Goal: Task Accomplishment & Management: Manage account settings

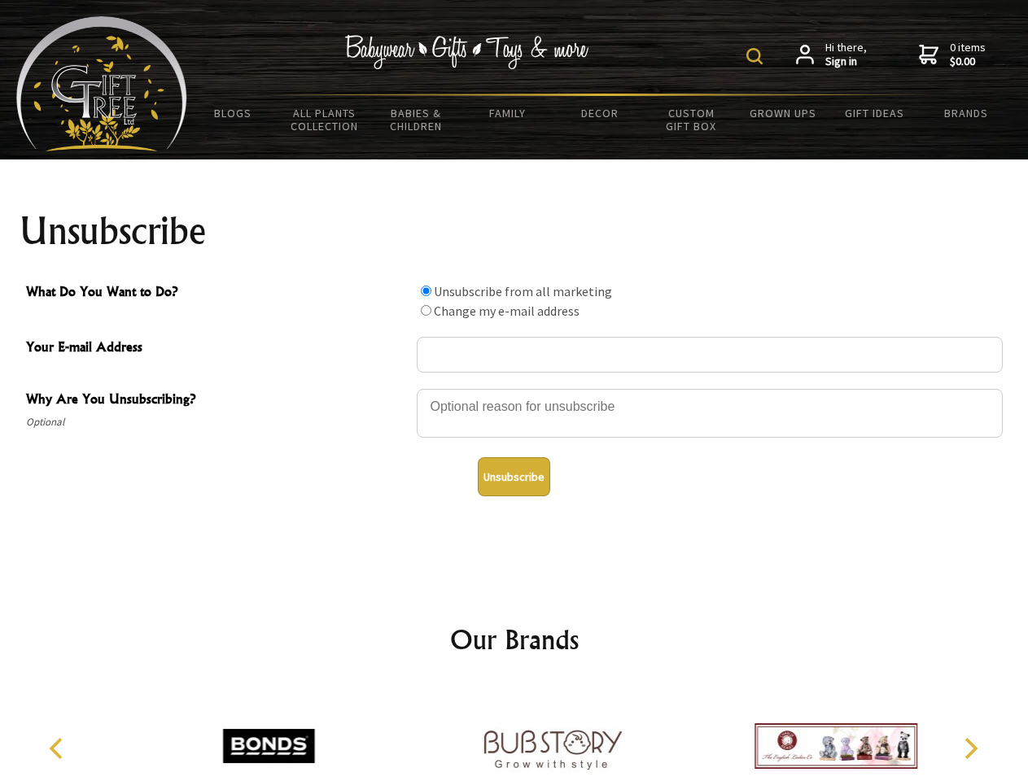
click at [757, 56] on img at bounding box center [754, 56] width 16 height 16
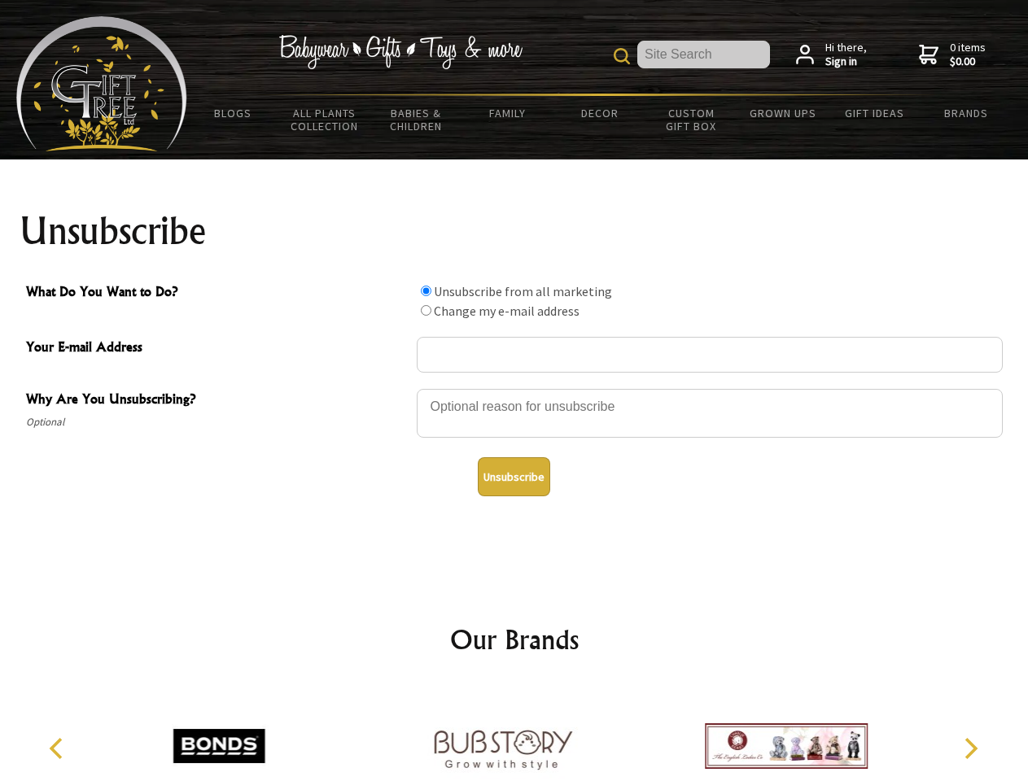
click at [514, 388] on div at bounding box center [710, 415] width 586 height 57
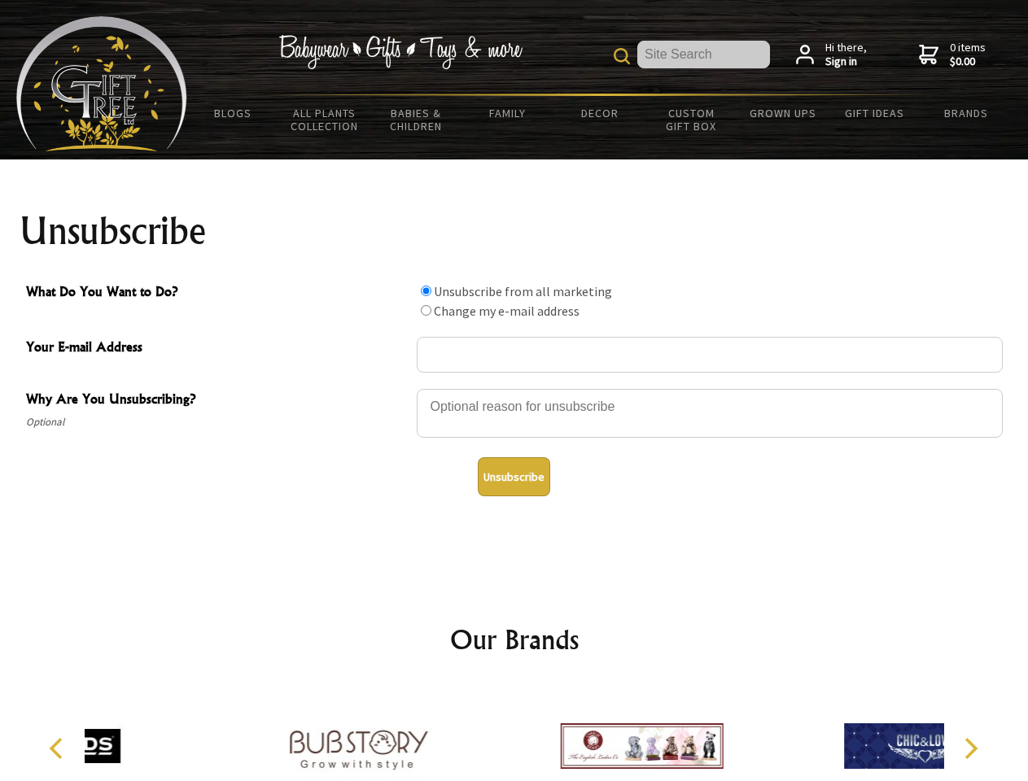
click at [426, 290] on input "What Do You Want to Do?" at bounding box center [426, 291] width 11 height 11
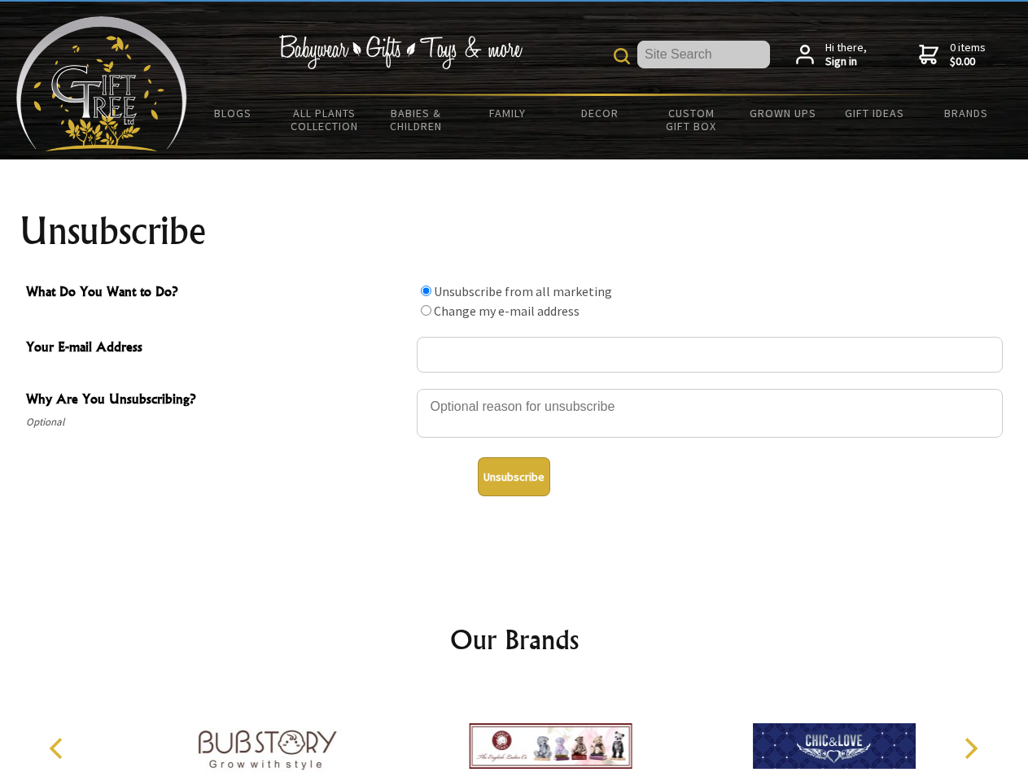
click at [426, 310] on input "What Do You Want to Do?" at bounding box center [426, 310] width 11 height 11
radio input "true"
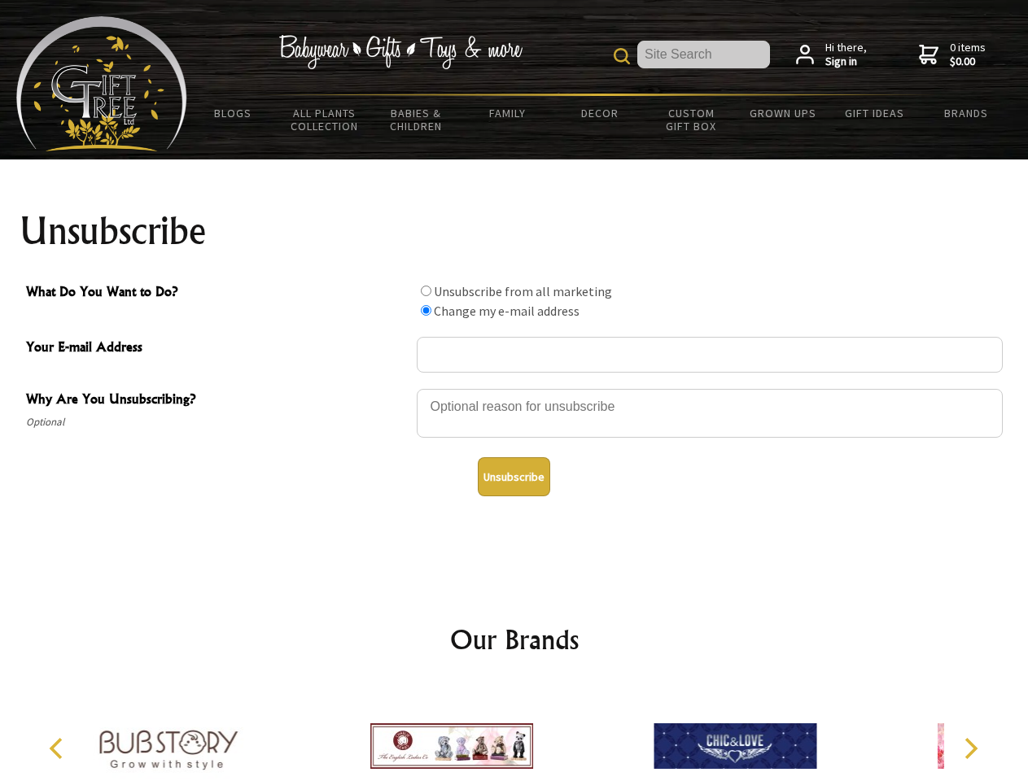
click at [513, 477] on button "Unsubscribe" at bounding box center [514, 476] width 72 height 39
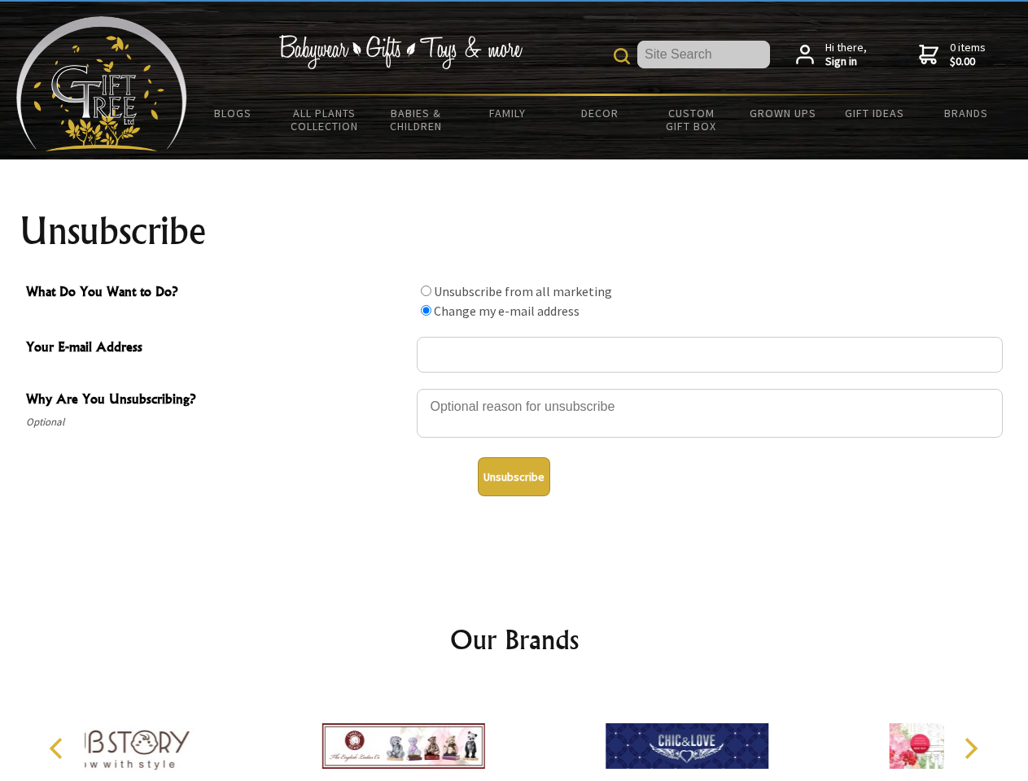
click at [59, 748] on icon "Previous" at bounding box center [57, 748] width 21 height 21
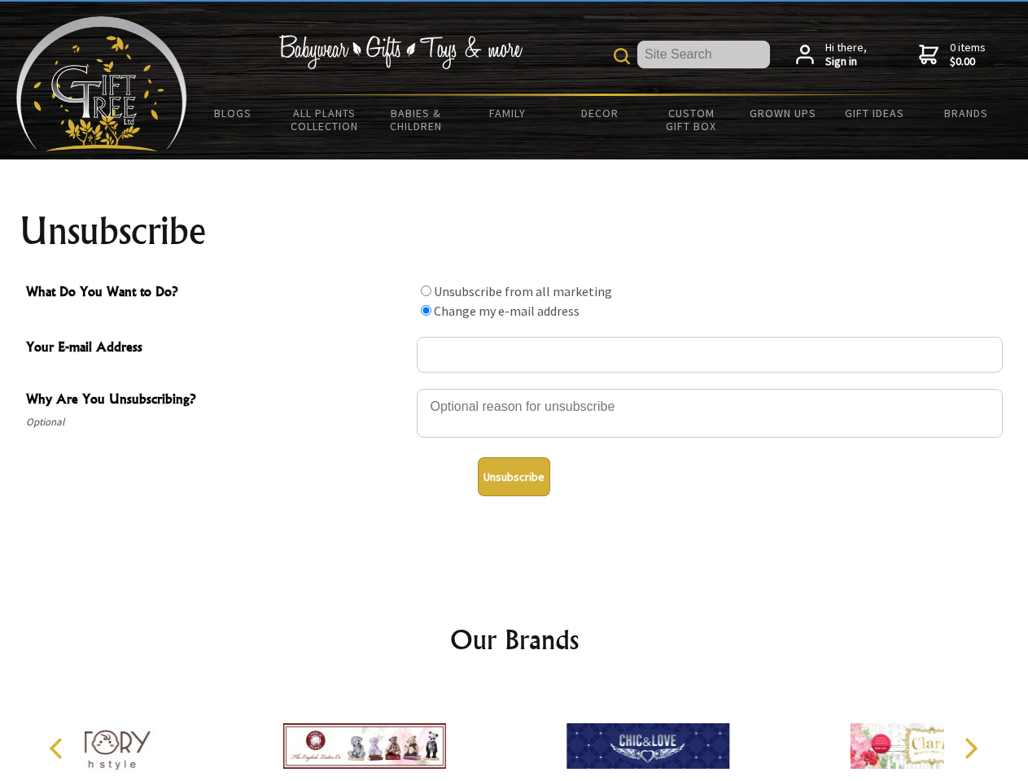
click at [970, 748] on icon "Next" at bounding box center [968, 748] width 21 height 21
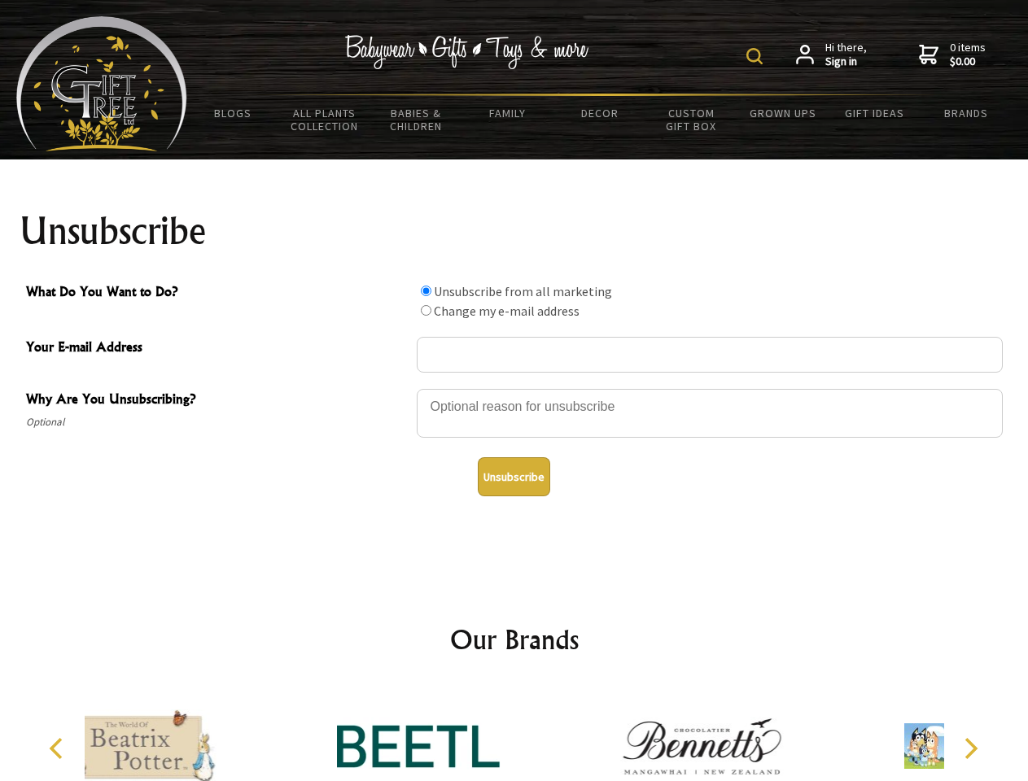
click at [757, 56] on img at bounding box center [754, 56] width 16 height 16
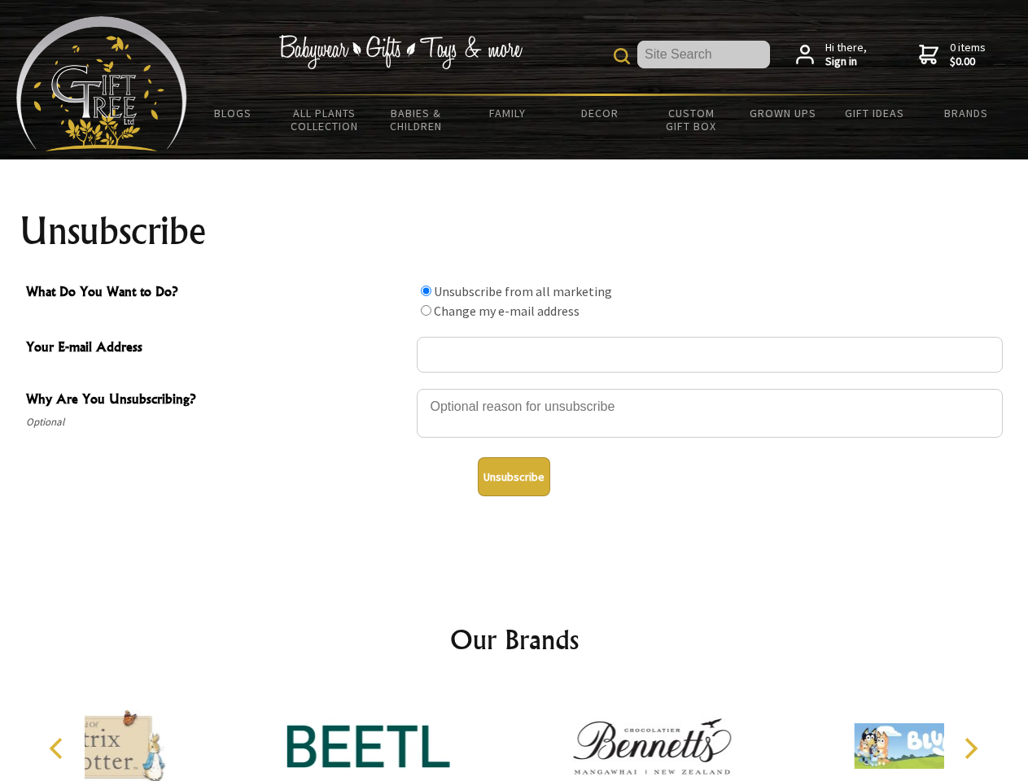
click at [514, 388] on div at bounding box center [710, 415] width 586 height 57
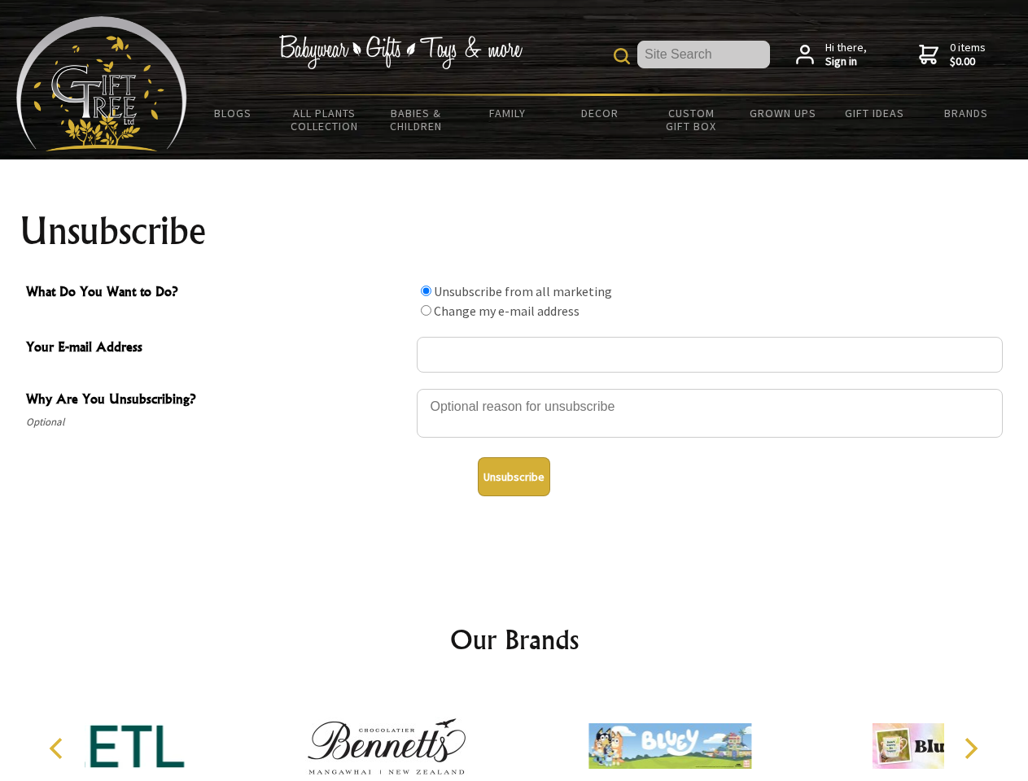
click at [426, 290] on input "What Do You Want to Do?" at bounding box center [426, 291] width 11 height 11
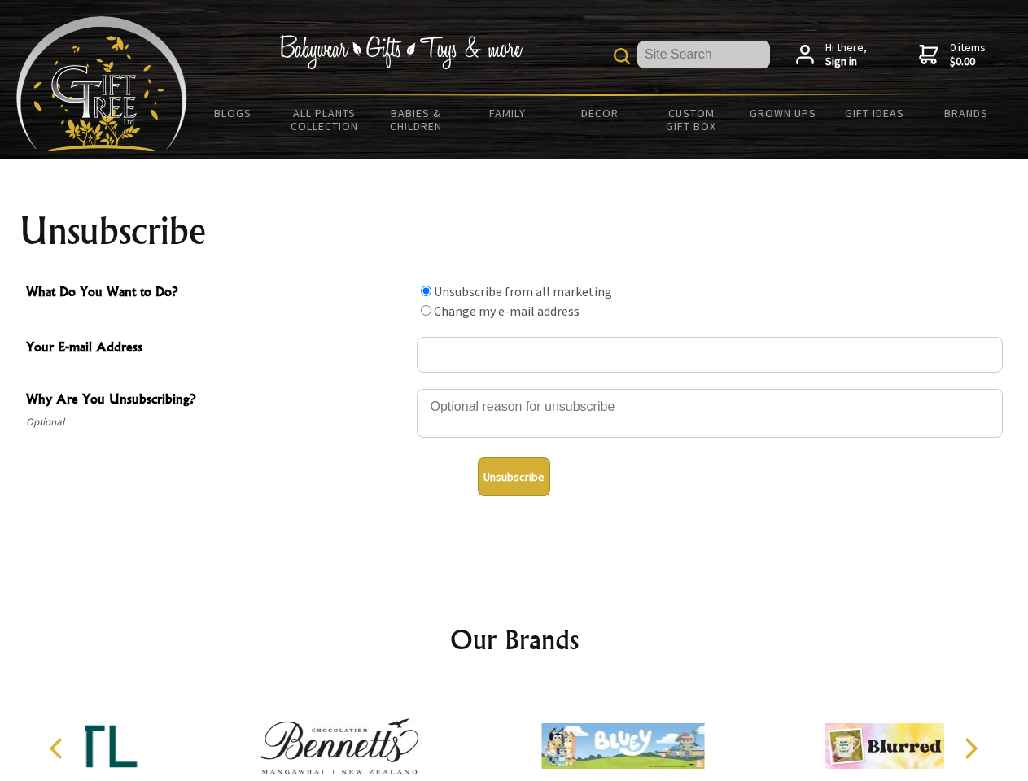
click at [426, 310] on input "What Do You Want to Do?" at bounding box center [426, 310] width 11 height 11
radio input "true"
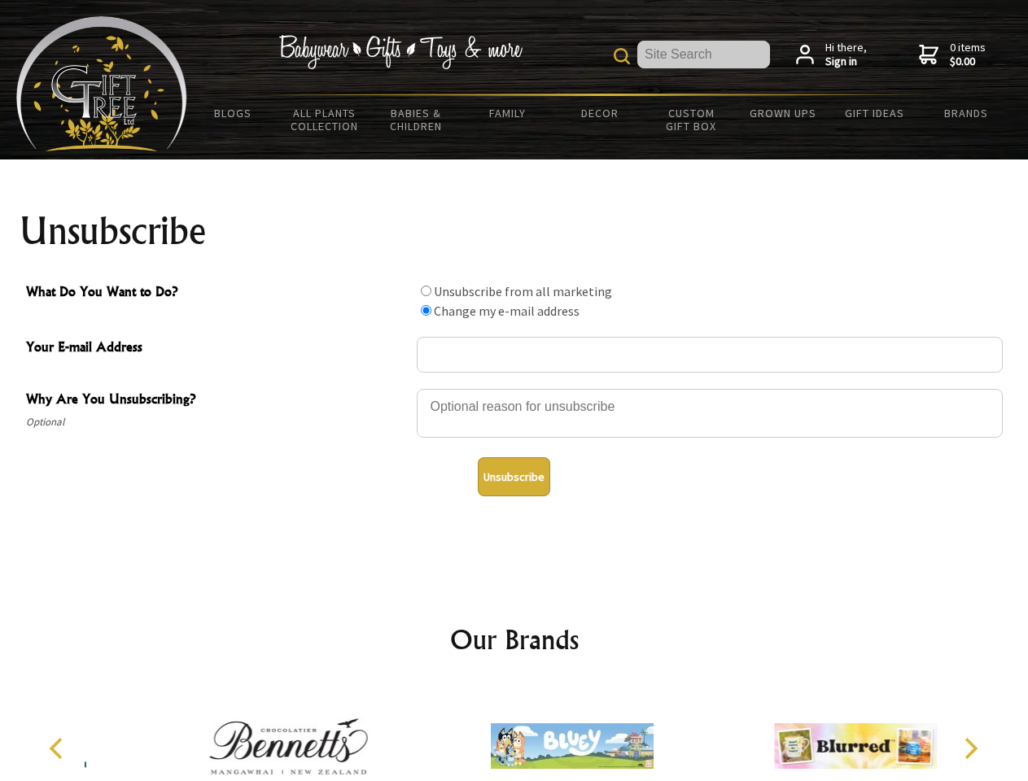
click at [513, 477] on button "Unsubscribe" at bounding box center [514, 476] width 72 height 39
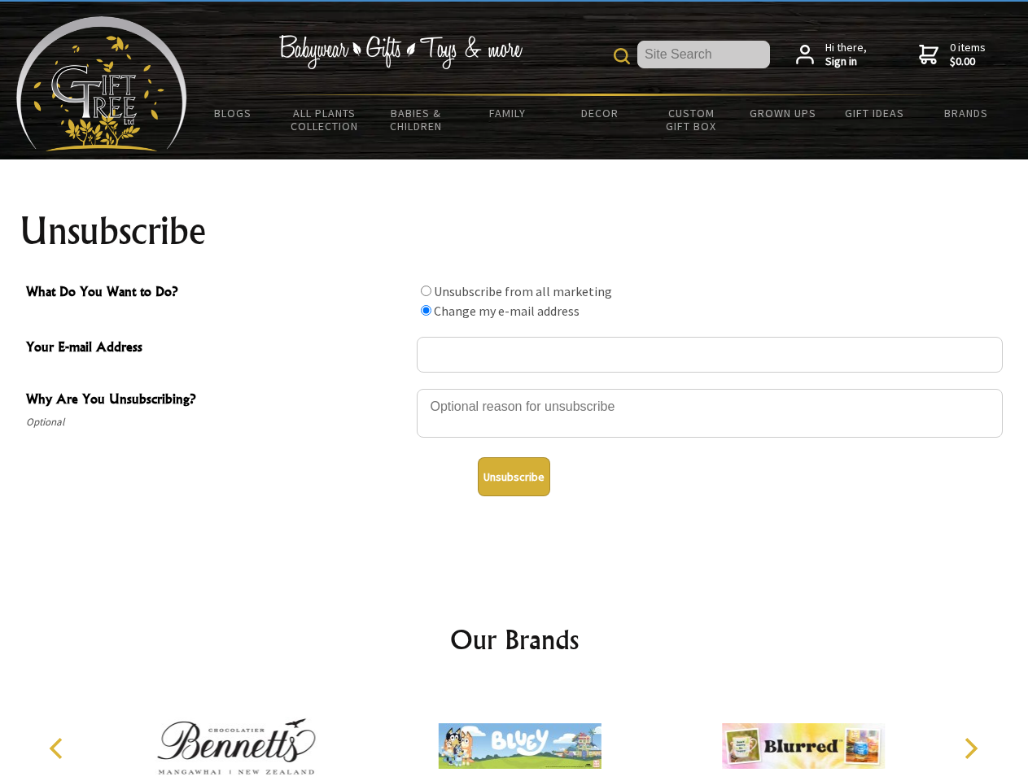
click at [59, 748] on icon "Previous" at bounding box center [57, 748] width 21 height 21
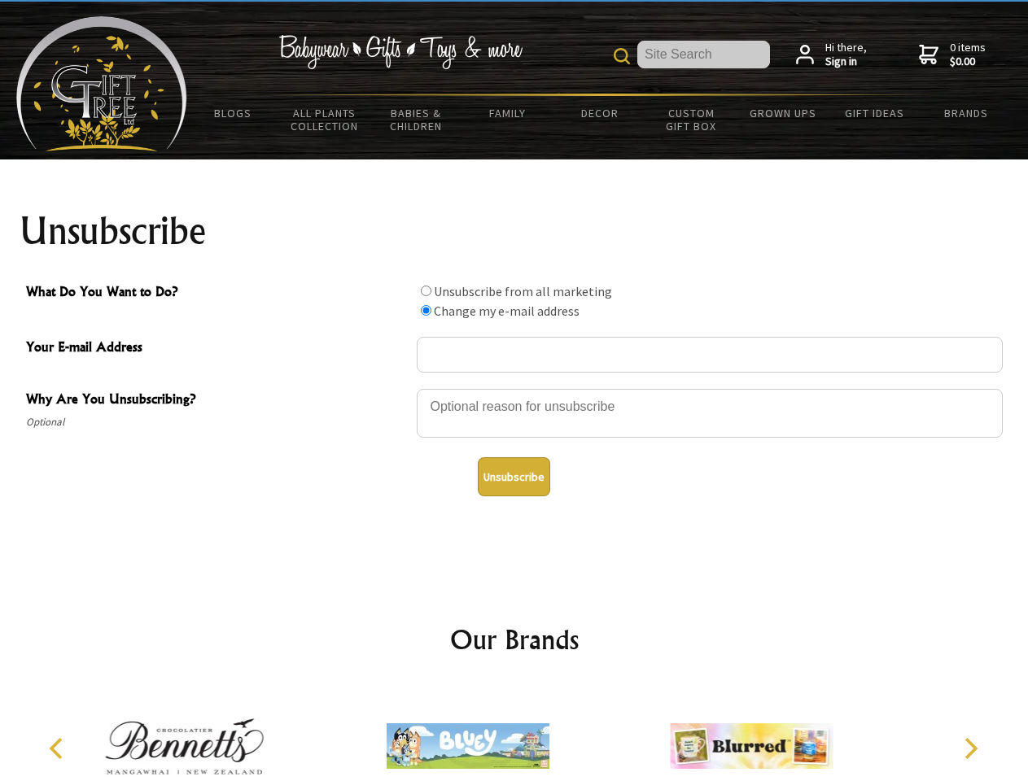
click at [970, 748] on icon "Next" at bounding box center [968, 748] width 21 height 21
